Goal: Browse casually: Explore the website without a specific task or goal

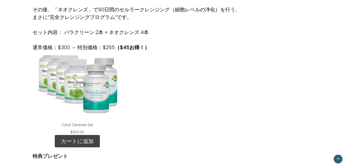
scroll to position [329, 0]
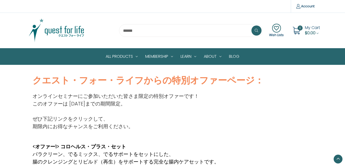
scroll to position [328, 0]
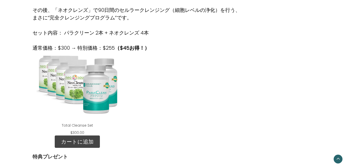
click at [96, 78] on div "Total Cleanse Set" at bounding box center [78, 87] width 82 height 63
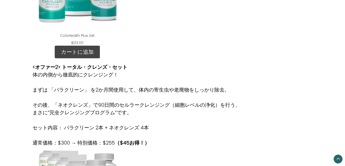
scroll to position [231, 0]
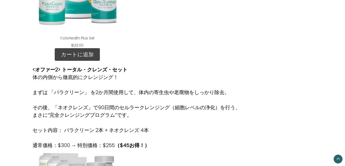
click at [68, 15] on div "ColoHealth Plus Set" at bounding box center [78, 0] width 82 height 63
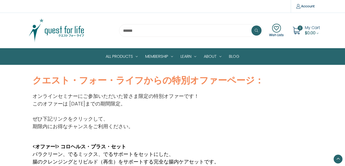
scroll to position [231, 0]
